Goal: Task Accomplishment & Management: Use online tool/utility

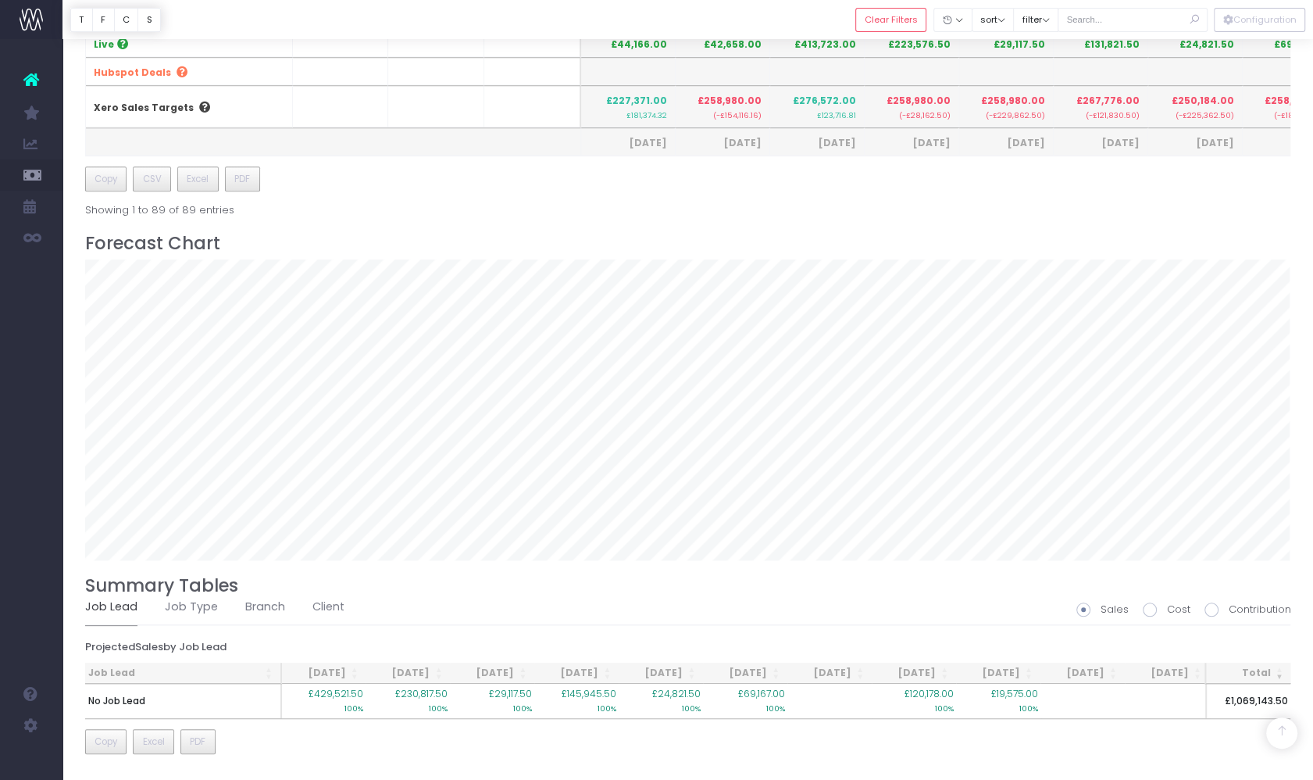
scroll to position [2089, 0]
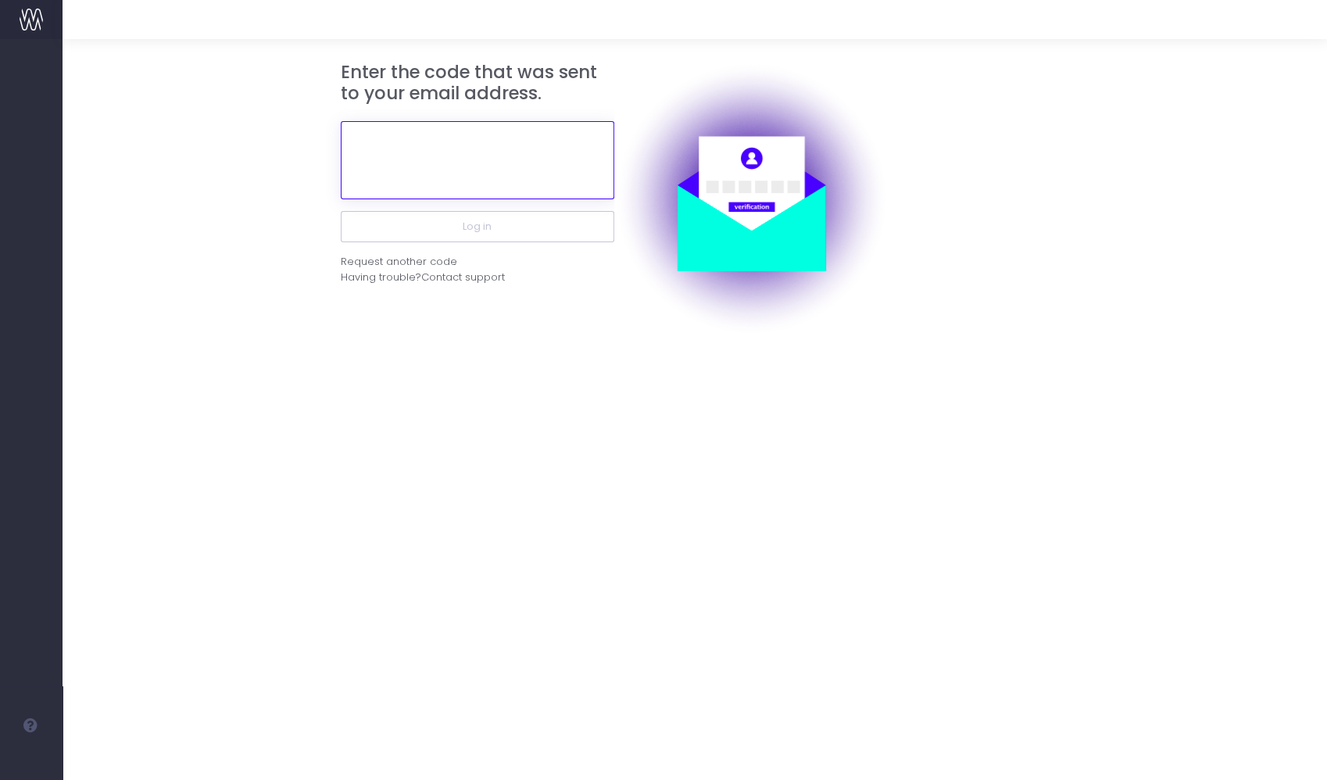
click at [551, 163] on input "text" at bounding box center [477, 160] width 273 height 78
paste input "£429,521.50 100% £350,102.50 100% £36,550.50 100% £265,230.50 100% £138,440.50 …"
type input "£429,521.50 100% £350,102.50 100% £36,550.50 100% £265,230.50 100% £138,440.50 …"
paste input "705312"
type input "705312"
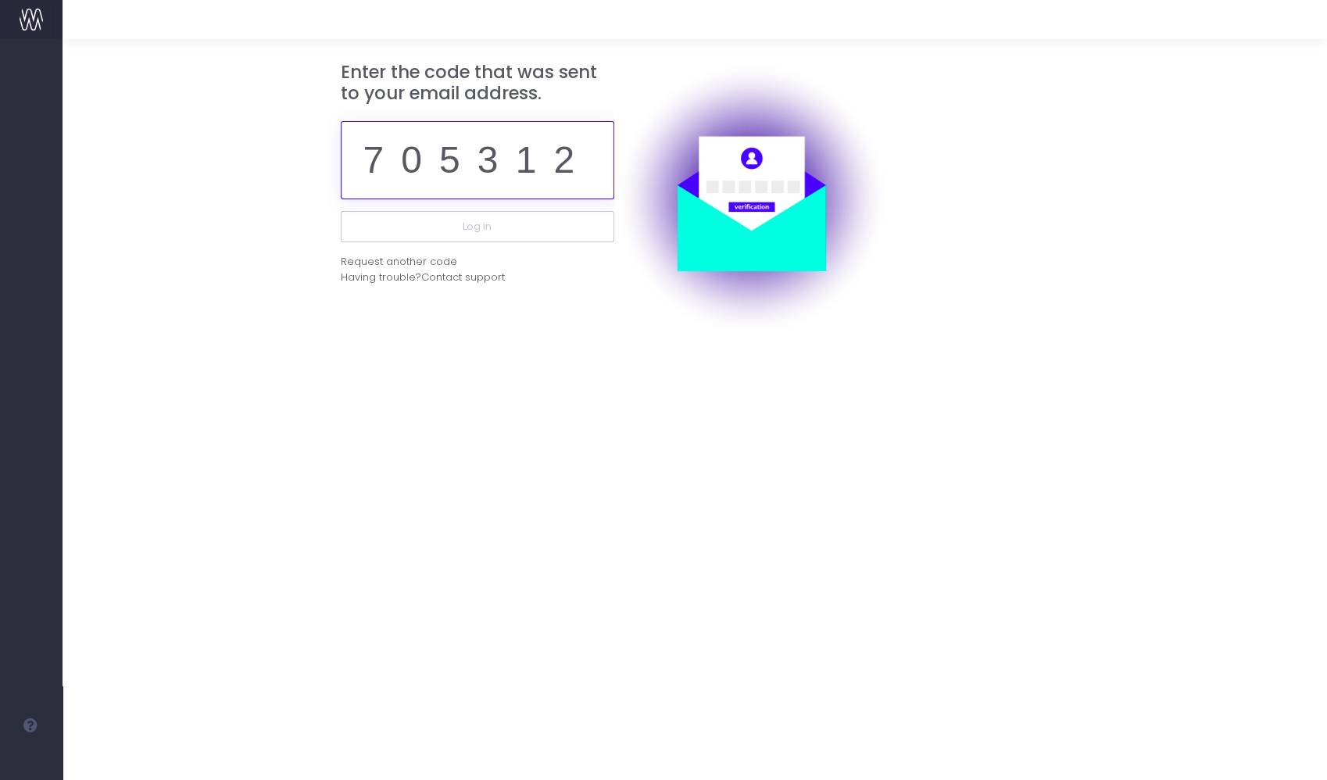
click at [341, 211] on button "Log in" at bounding box center [477, 226] width 273 height 31
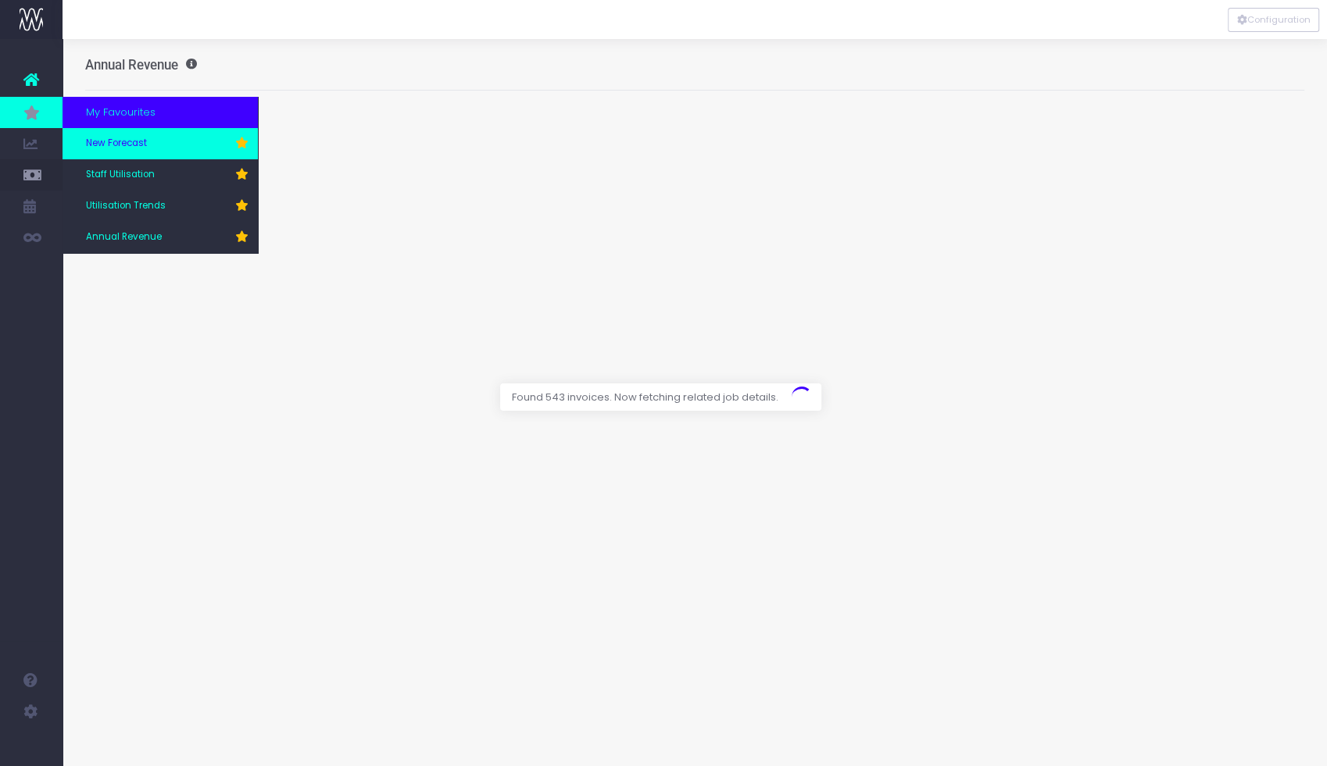
click at [117, 153] on link "New Forecast" at bounding box center [160, 143] width 195 height 31
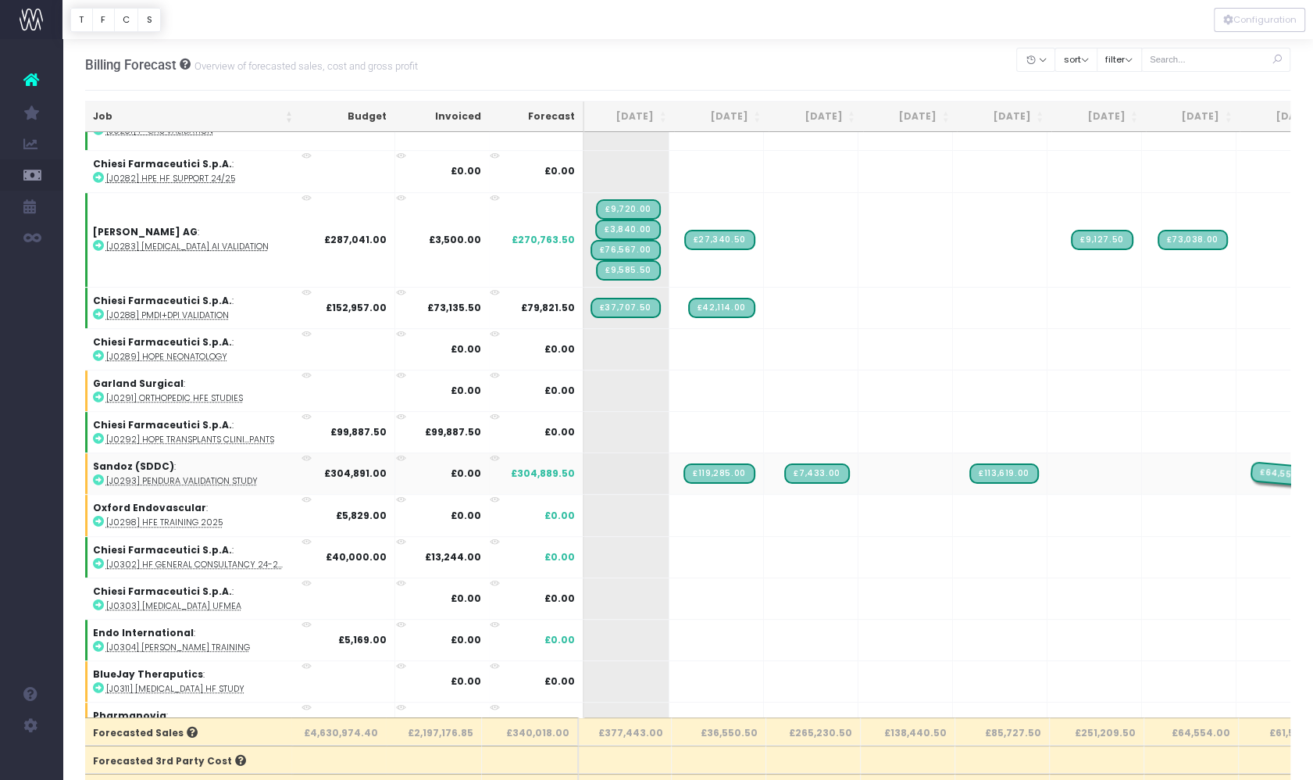
drag, startPoint x: 1113, startPoint y: 455, endPoint x: 1191, endPoint y: 464, distance: 79.4
drag, startPoint x: 921, startPoint y: 459, endPoint x: 1079, endPoint y: 459, distance: 157.8
drag, startPoint x: 743, startPoint y: 457, endPoint x: 953, endPoint y: 439, distance: 210.9
drag, startPoint x: 637, startPoint y: 455, endPoint x: 742, endPoint y: 453, distance: 105.5
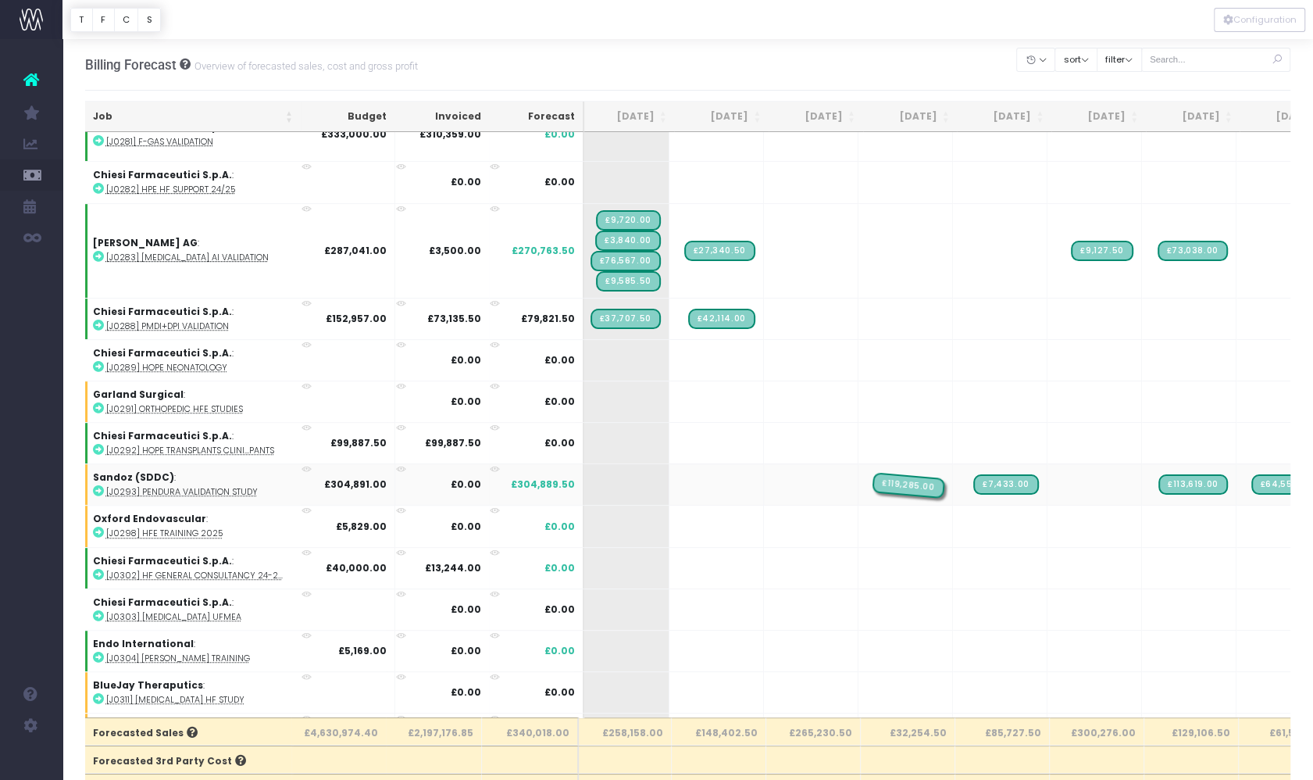
drag, startPoint x: 737, startPoint y: 466, endPoint x: 814, endPoint y: 464, distance: 77.4
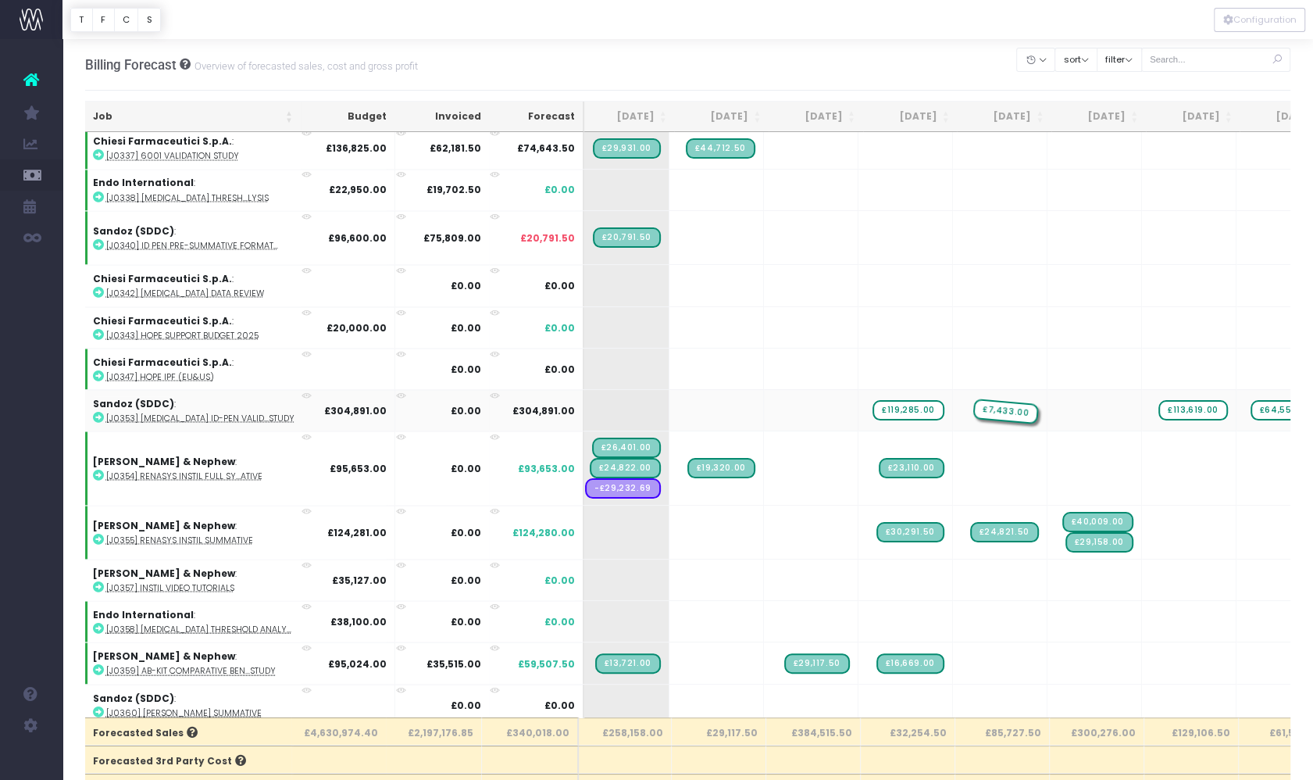
drag, startPoint x: 1023, startPoint y: 369, endPoint x: 938, endPoint y: 365, distance: 86.0
